Goal: Information Seeking & Learning: Learn about a topic

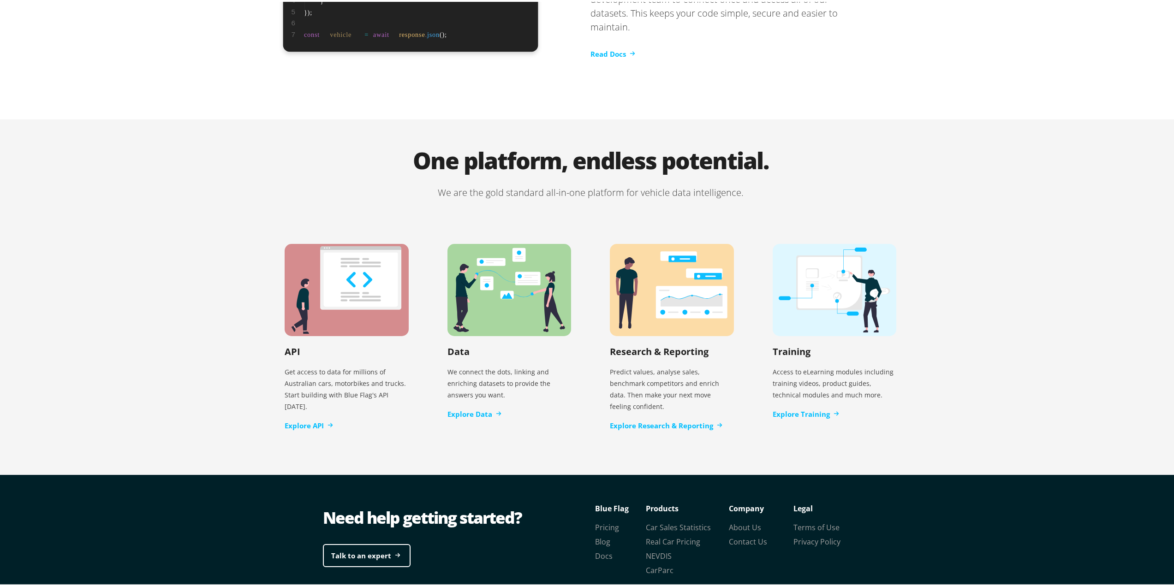
scroll to position [1722, 0]
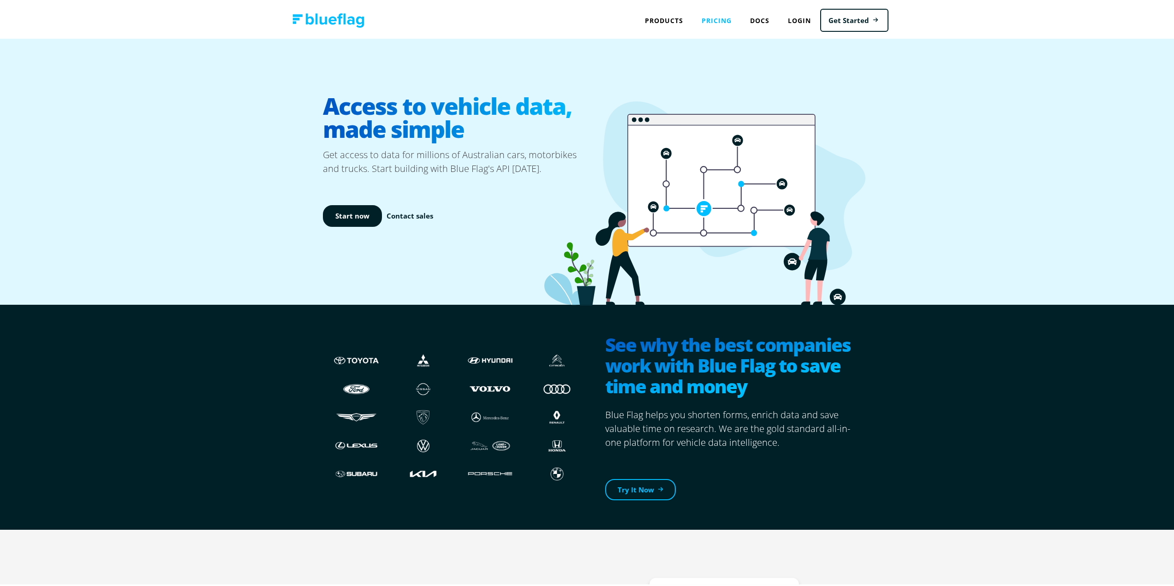
click at [709, 17] on link "Pricing" at bounding box center [717, 18] width 48 height 19
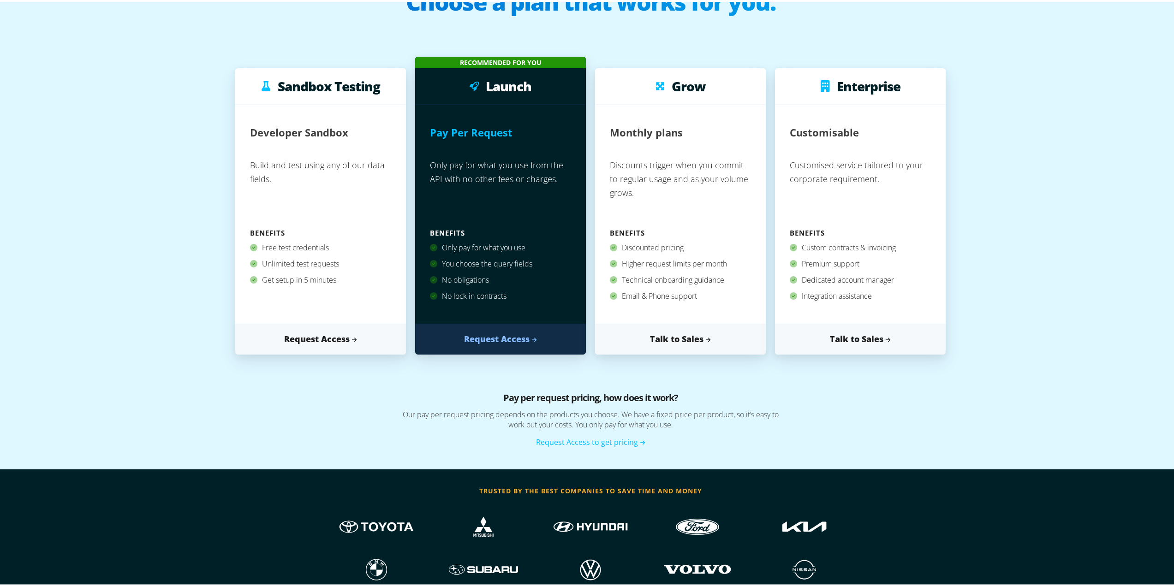
scroll to position [92, 0]
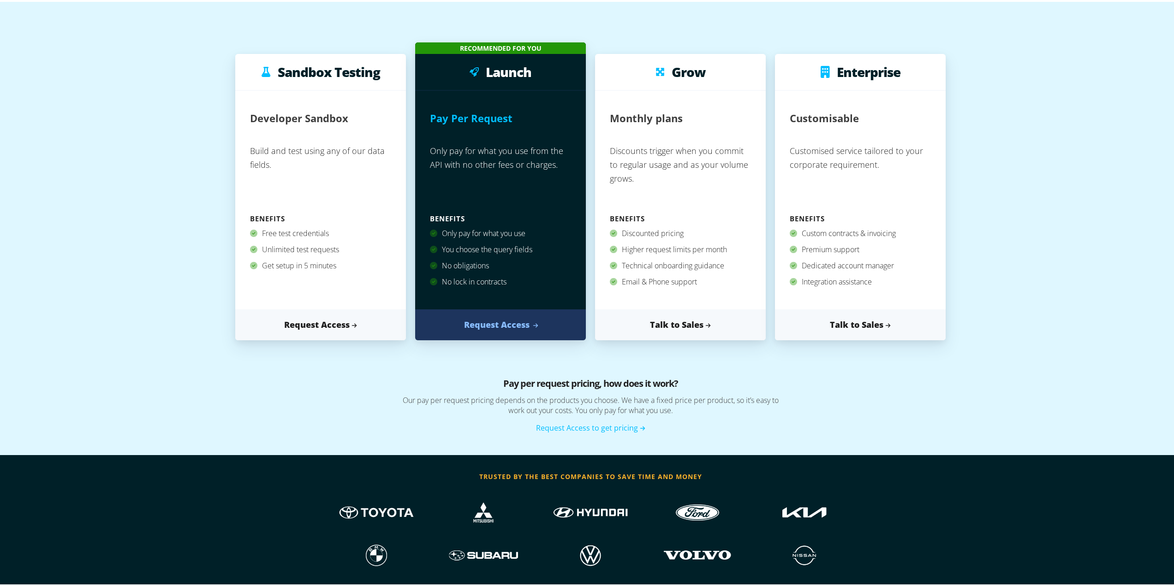
click at [508, 323] on link "Request Access" at bounding box center [500, 323] width 171 height 31
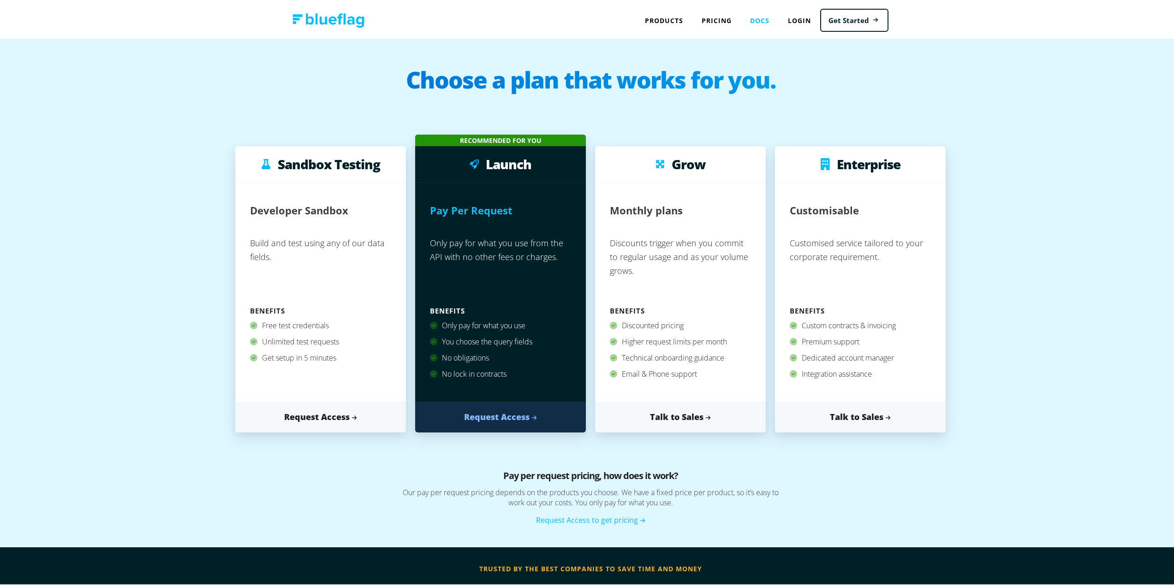
click at [760, 18] on link "Docs" at bounding box center [760, 18] width 38 height 19
